Goal: Task Accomplishment & Management: Use online tool/utility

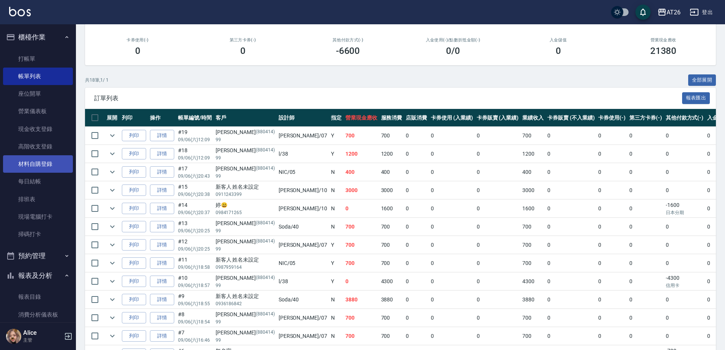
scroll to position [101, 0]
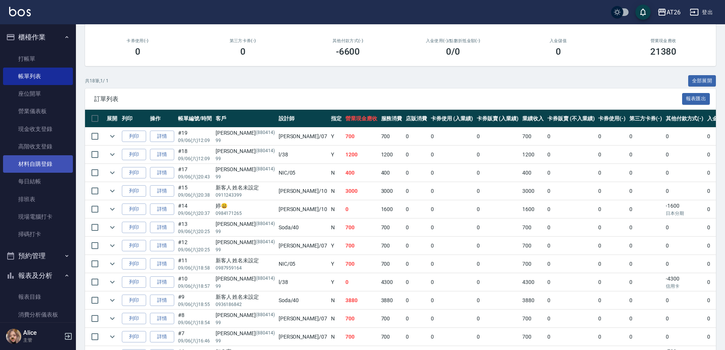
click at [36, 164] on link "材料自購登錄" at bounding box center [38, 163] width 70 height 17
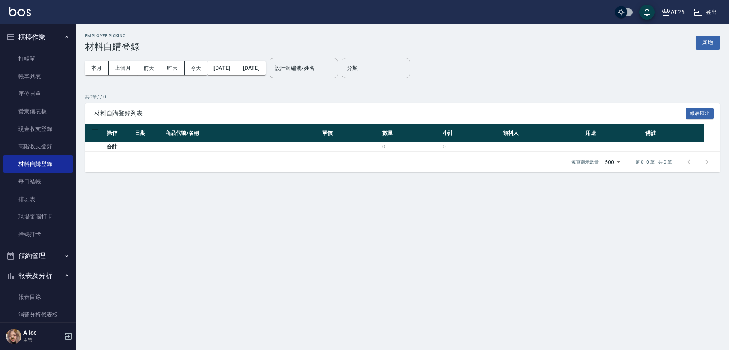
click at [706, 51] on div "Employee Picking 材料自購登錄 新增" at bounding box center [402, 42] width 634 height 19
click at [704, 50] on div "Employee Picking 材料自購登錄 新增" at bounding box center [402, 42] width 634 height 19
click at [705, 46] on button "新增" at bounding box center [707, 43] width 24 height 14
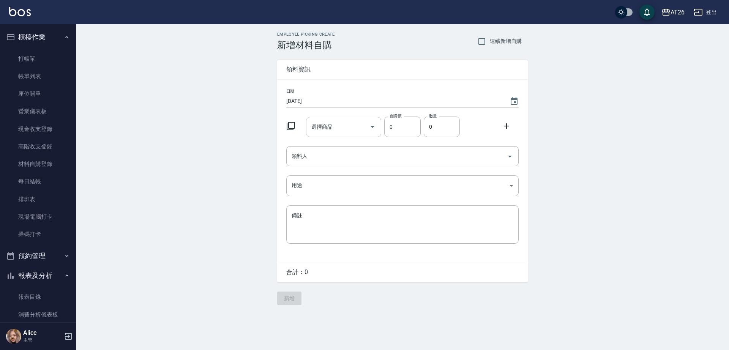
click at [326, 122] on input "選擇商品" at bounding box center [337, 126] width 57 height 13
type input "仙女羽毛髮20吋"
type input "2580"
drag, startPoint x: 549, startPoint y: 193, endPoint x: 401, endPoint y: 125, distance: 163.2
click at [403, 125] on div "選擇商品 仙女羽毛髮20吋 選擇商品 自購價 2580 自購價 數量 04 數量 10320" at bounding box center [400, 125] width 235 height 24
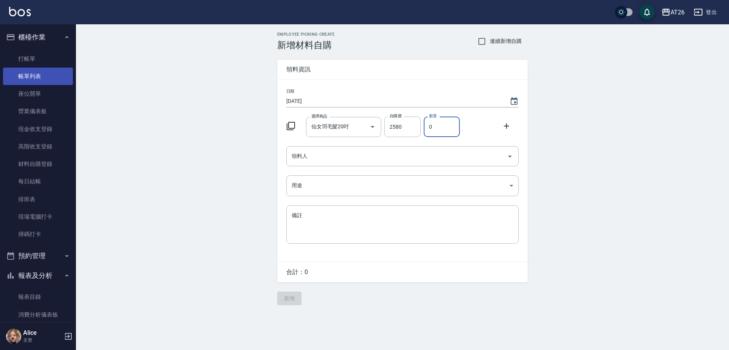
type input "0"
click at [44, 74] on link "帳單列表" at bounding box center [38, 76] width 70 height 17
